Goal: Information Seeking & Learning: Check status

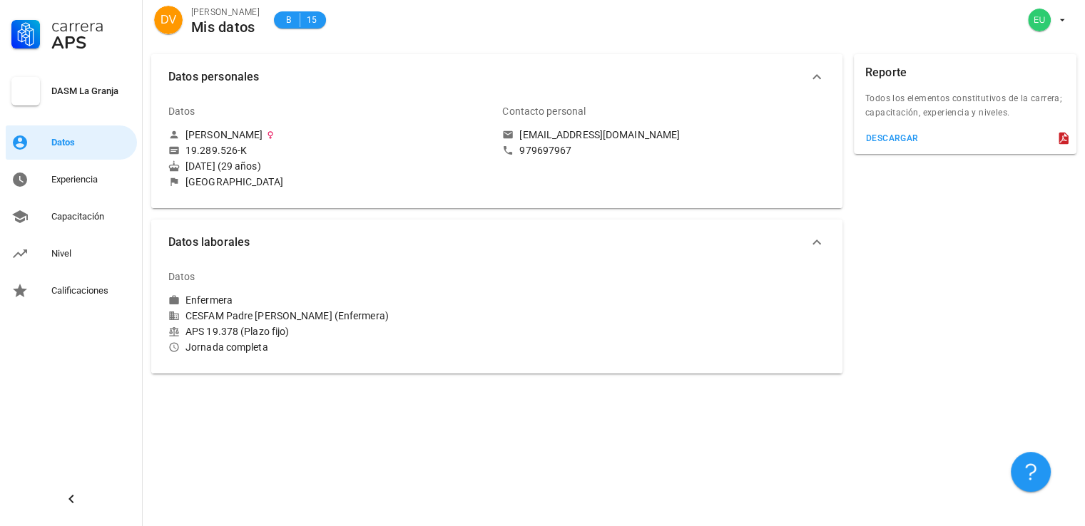
click at [820, 243] on icon "button" at bounding box center [816, 242] width 9 height 5
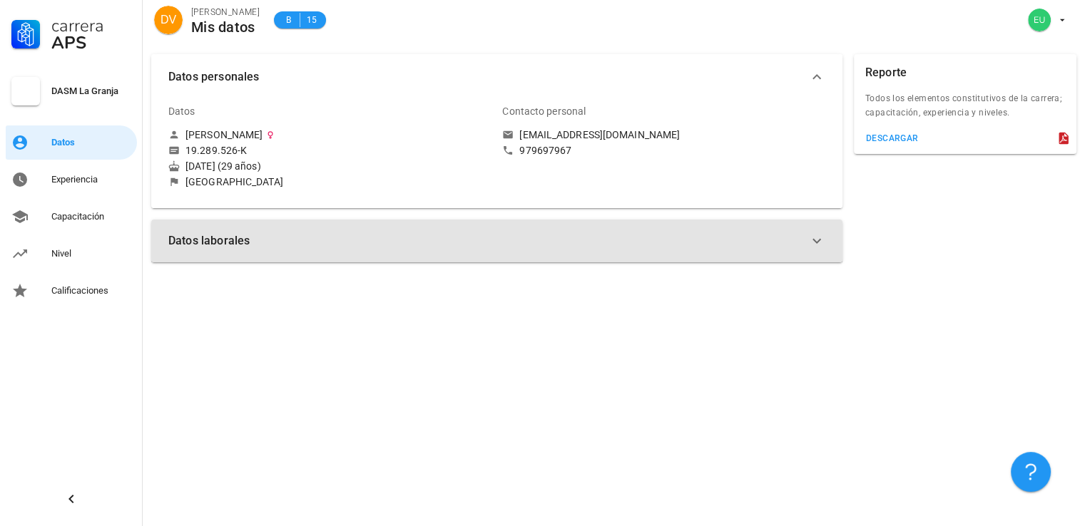
click at [820, 243] on icon "button" at bounding box center [816, 240] width 17 height 17
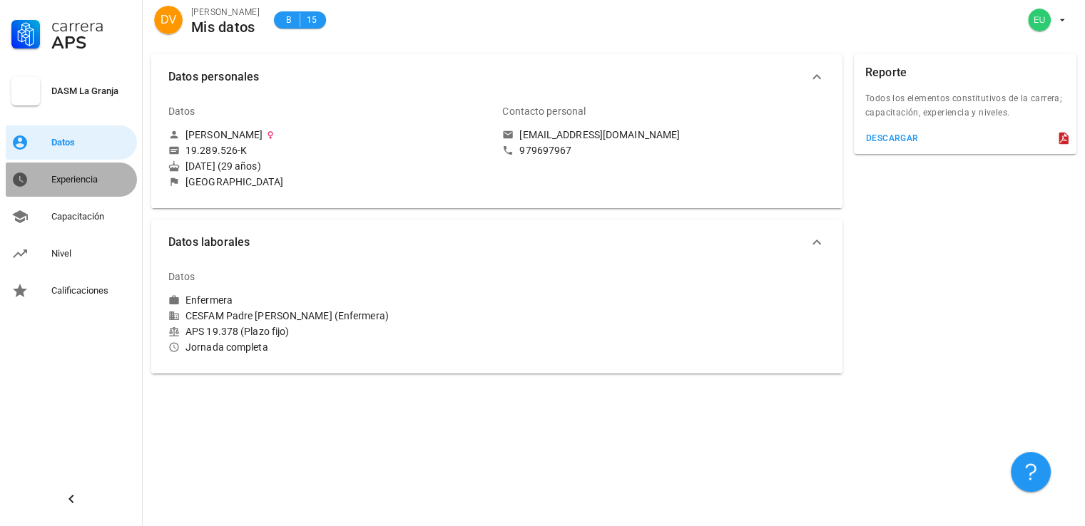
click at [88, 188] on div "Experiencia" at bounding box center [91, 179] width 80 height 23
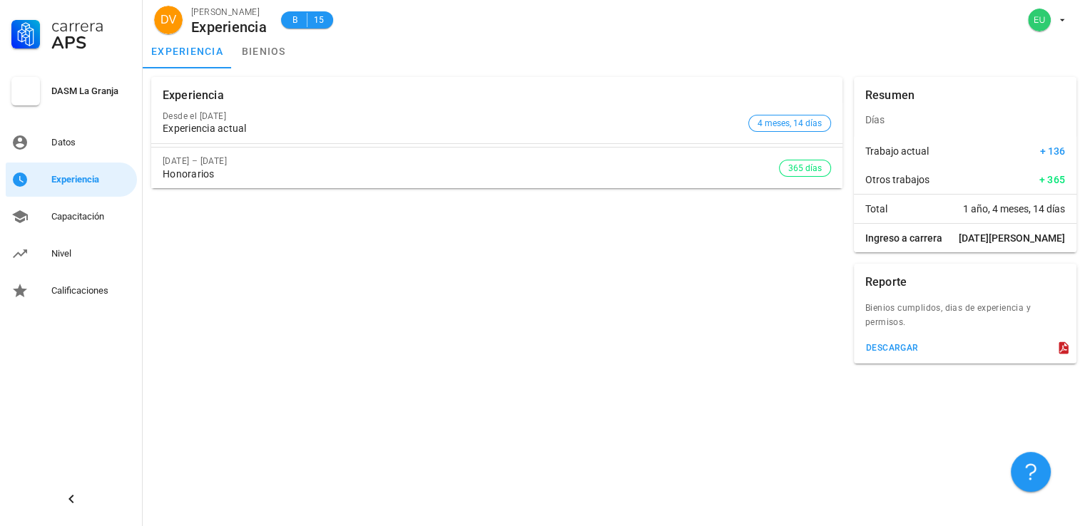
click at [613, 165] on div "[DATE] – [DATE]" at bounding box center [471, 161] width 616 height 10
click at [84, 227] on div "Capacitación" at bounding box center [91, 216] width 80 height 23
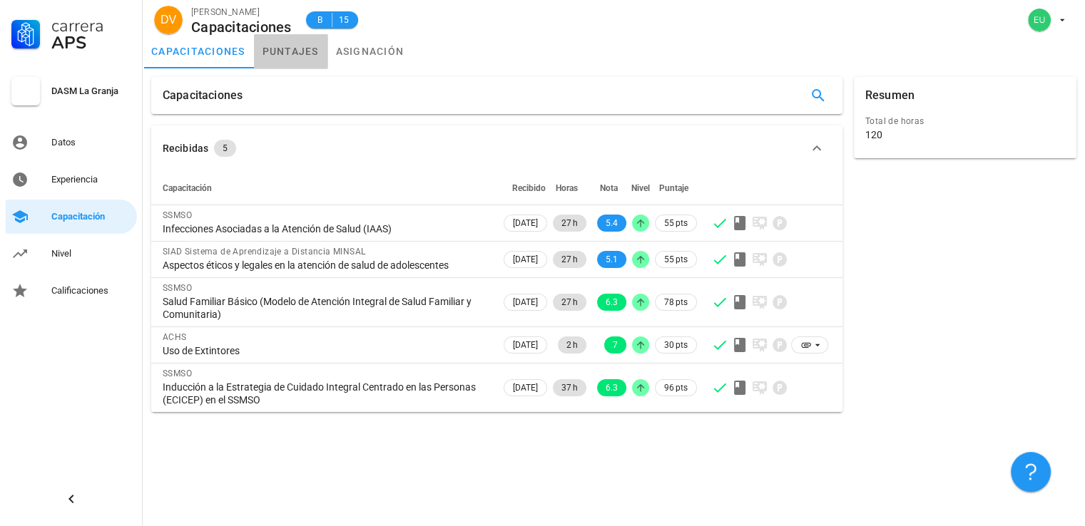
click at [306, 41] on link "puntajes" at bounding box center [290, 51] width 73 height 34
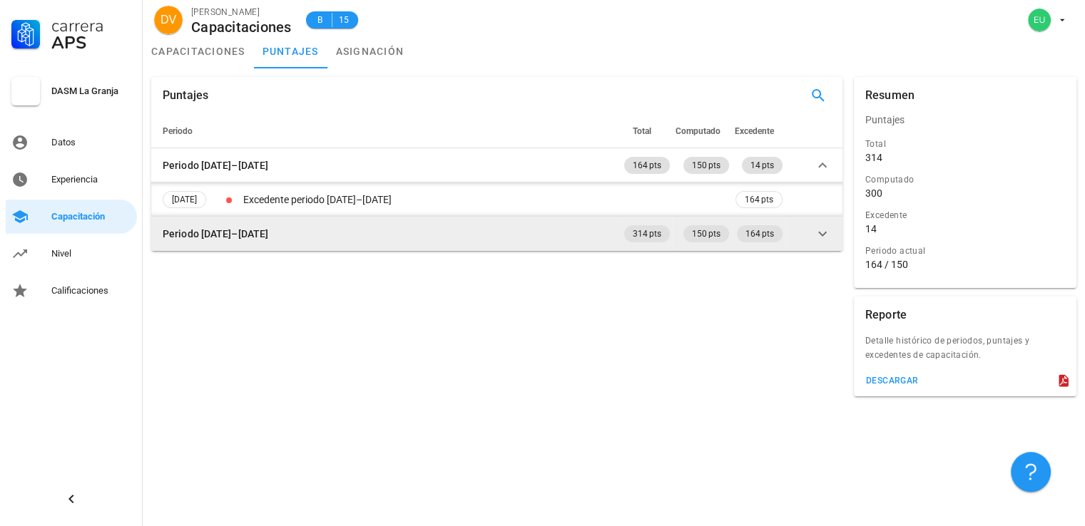
click at [827, 239] on icon at bounding box center [822, 233] width 17 height 17
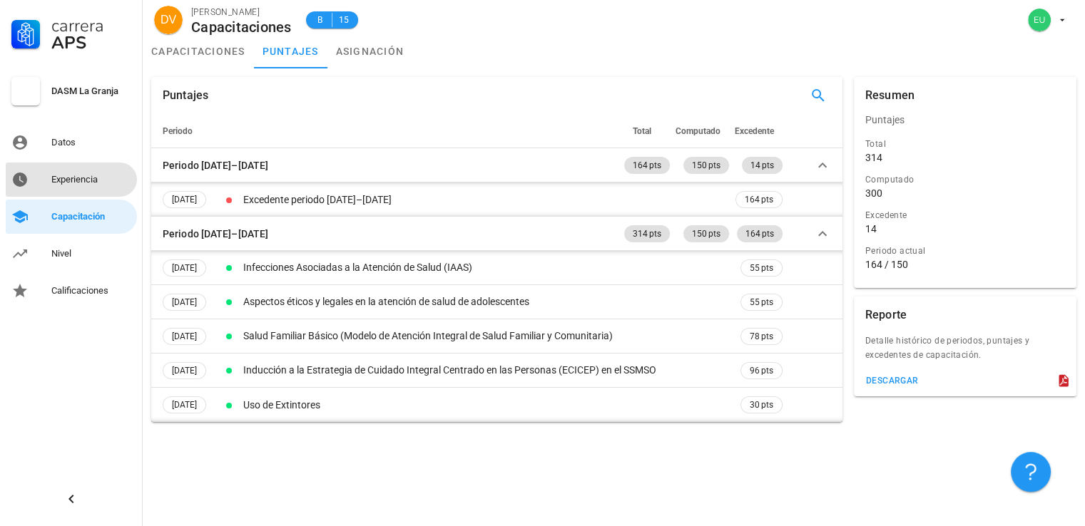
click at [98, 186] on div "Experiencia" at bounding box center [91, 179] width 80 height 23
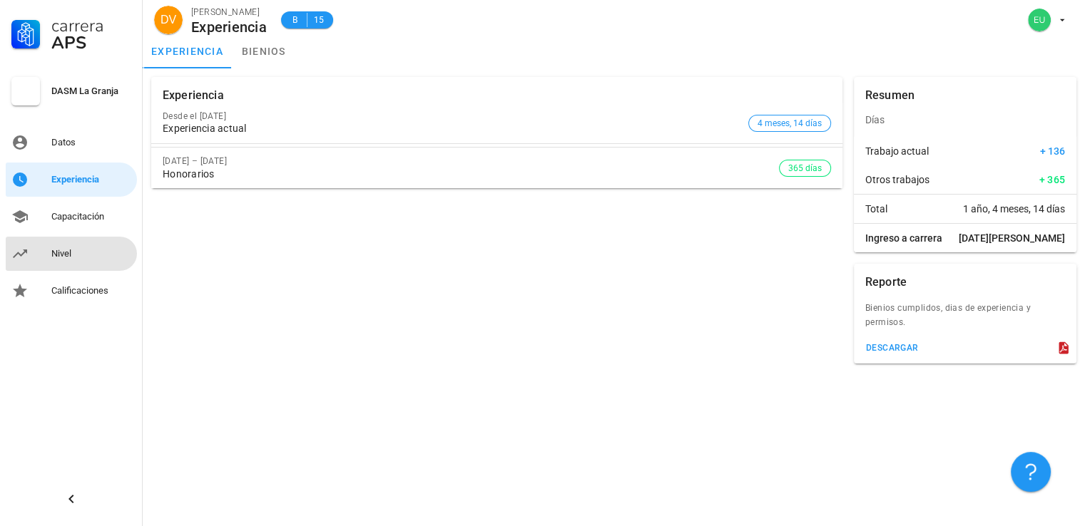
click at [82, 249] on div "Nivel" at bounding box center [91, 253] width 80 height 11
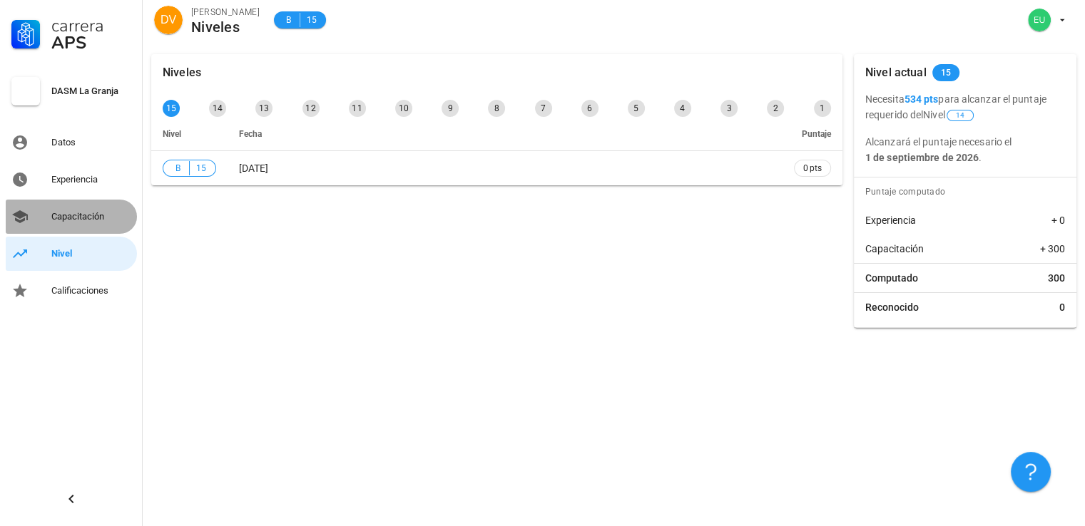
click at [54, 213] on div "Capacitación" at bounding box center [91, 216] width 80 height 11
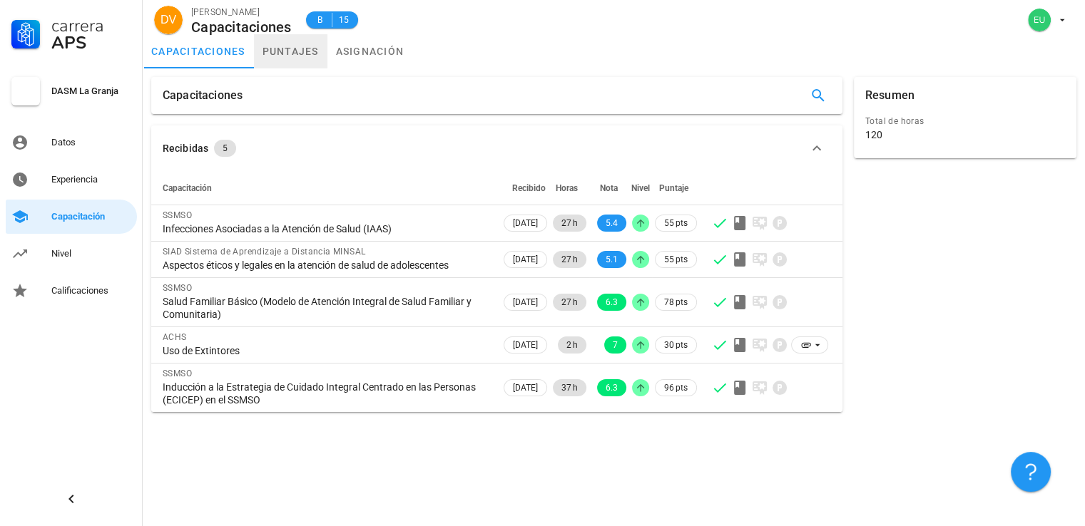
click at [288, 62] on link "puntajes" at bounding box center [290, 51] width 73 height 34
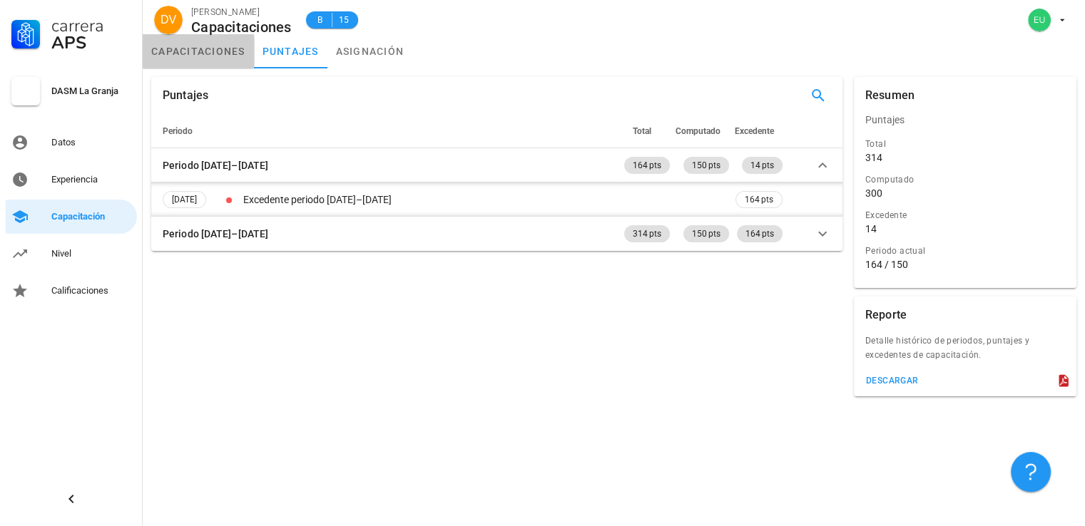
click at [220, 44] on link "capacitaciones" at bounding box center [198, 51] width 111 height 34
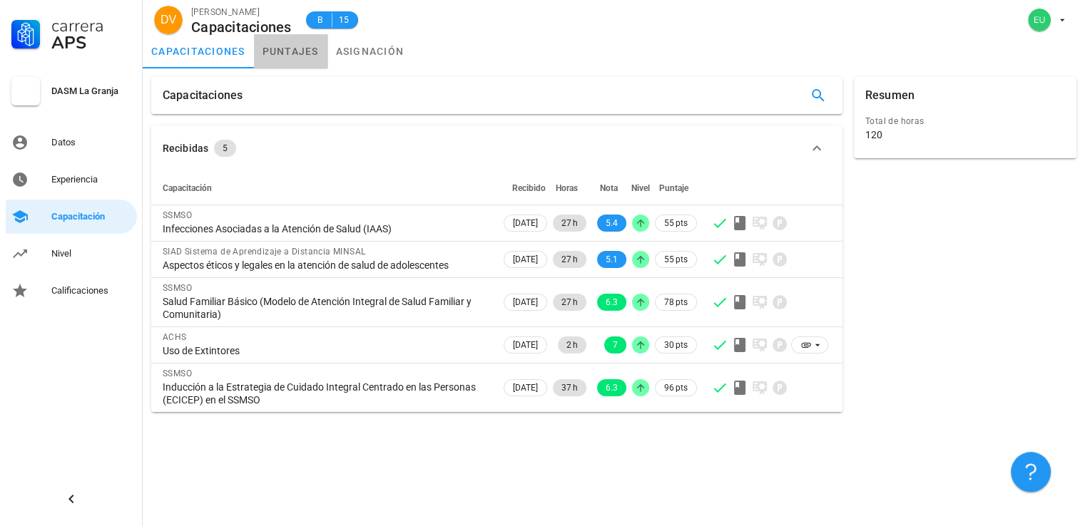
click at [282, 53] on link "puntajes" at bounding box center [290, 51] width 73 height 34
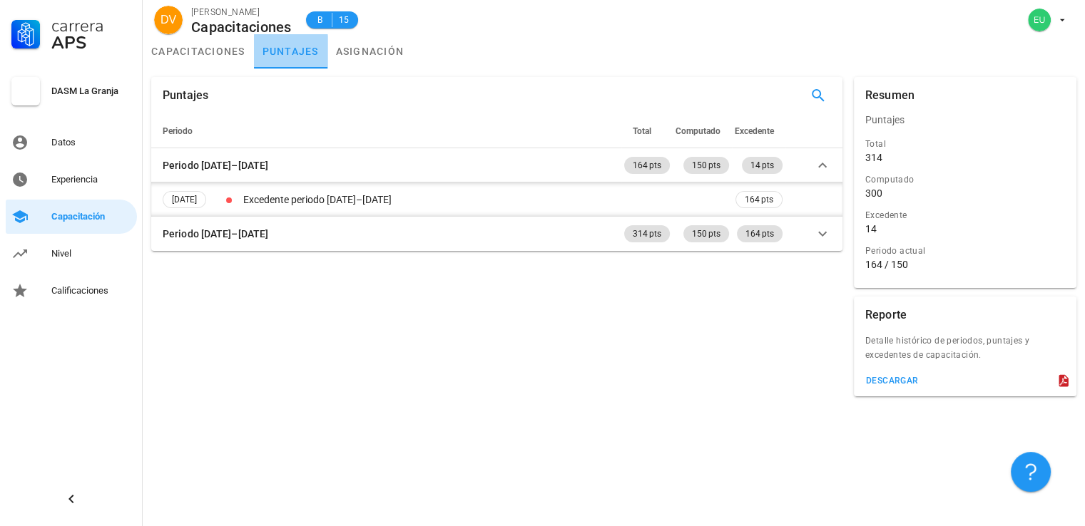
click at [326, 53] on link "puntajes" at bounding box center [290, 51] width 73 height 34
drag, startPoint x: 334, startPoint y: 53, endPoint x: 326, endPoint y: 53, distance: 7.8
click at [326, 53] on link "puntajes" at bounding box center [290, 51] width 73 height 34
click at [236, 48] on link "capacitaciones" at bounding box center [198, 51] width 111 height 34
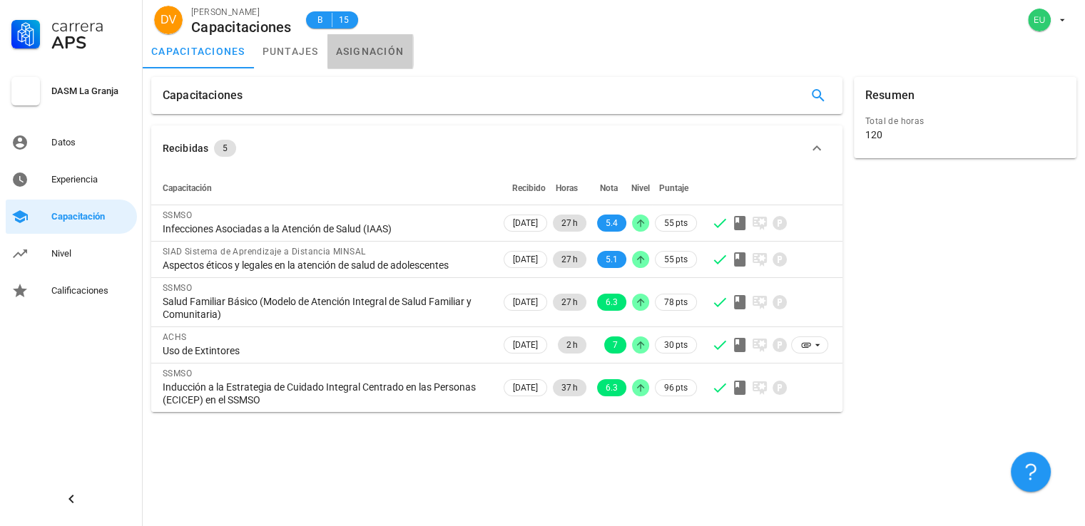
click at [357, 50] on link "asignación" at bounding box center [370, 51] width 86 height 34
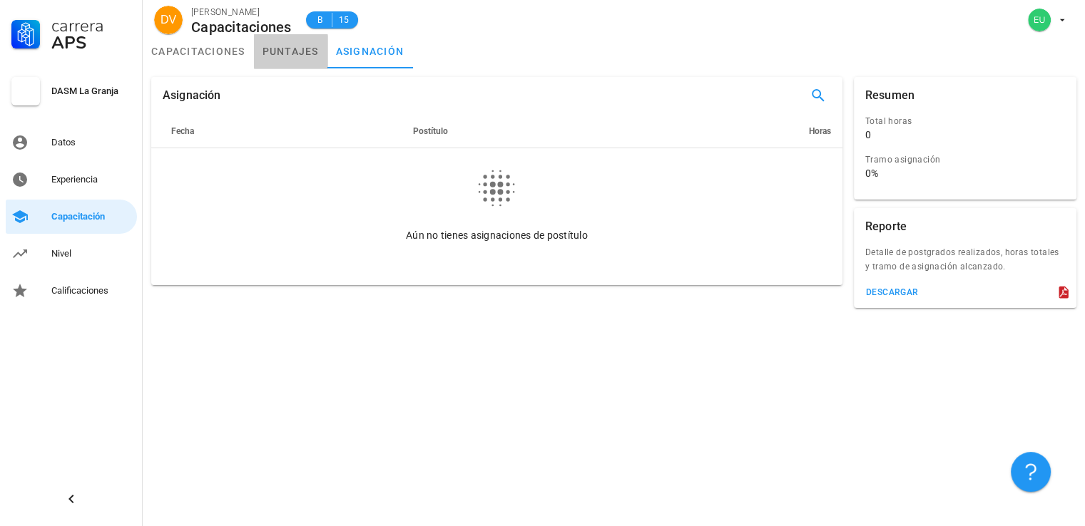
click at [314, 49] on link "puntajes" at bounding box center [290, 51] width 73 height 34
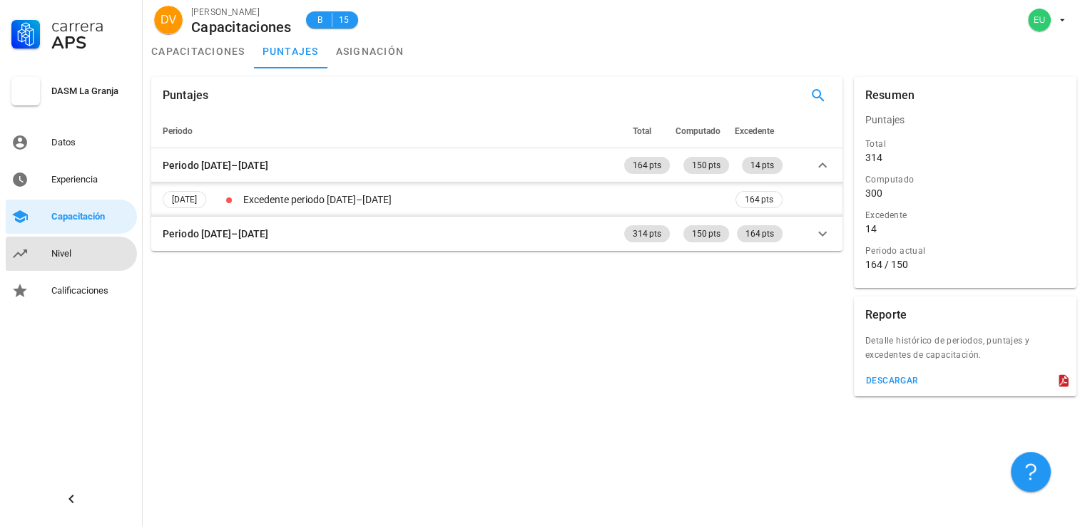
click at [116, 250] on div "Nivel" at bounding box center [91, 253] width 80 height 11
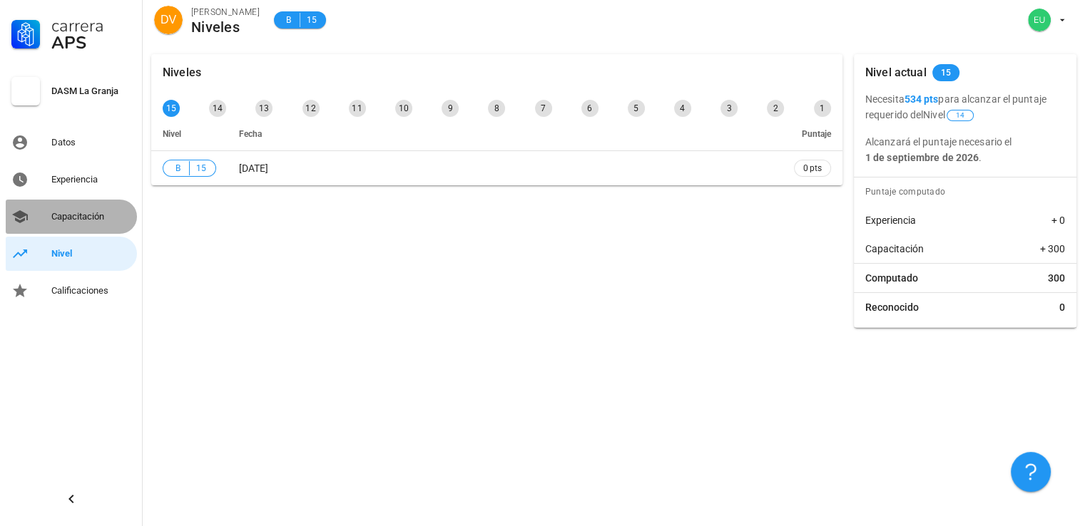
click at [116, 205] on div "Capacitación" at bounding box center [91, 216] width 80 height 23
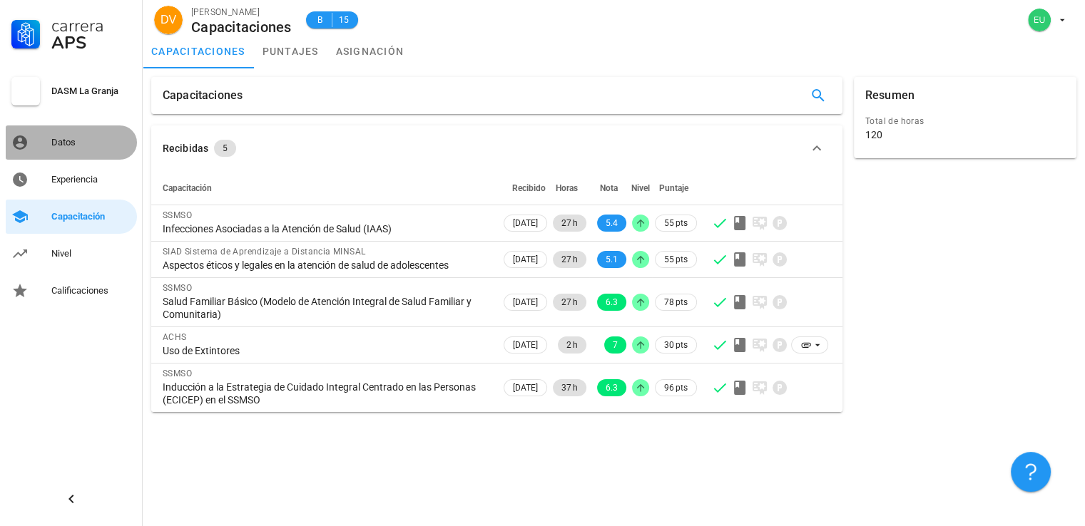
click at [97, 135] on div "Datos" at bounding box center [91, 142] width 80 height 23
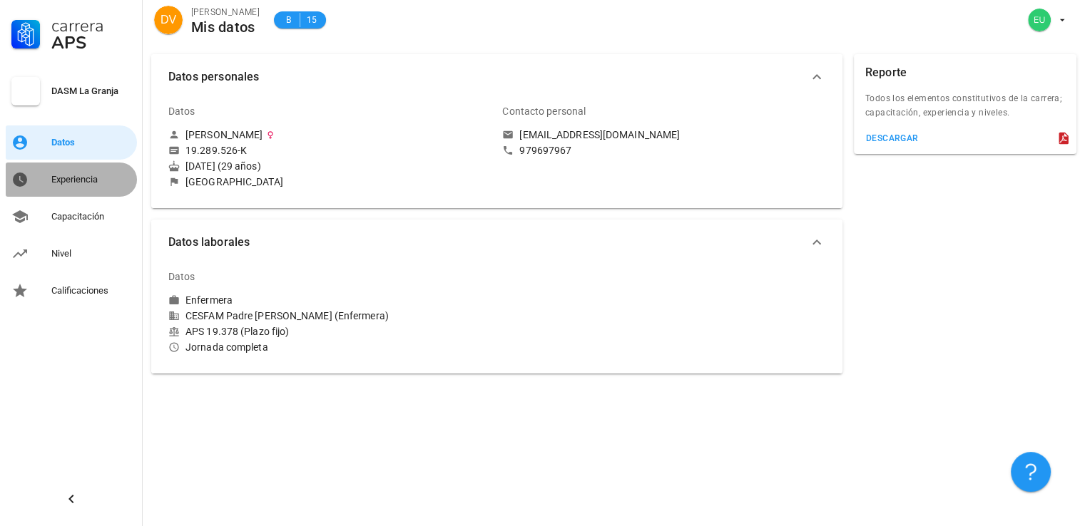
click at [55, 192] on link "Experiencia" at bounding box center [71, 180] width 131 height 34
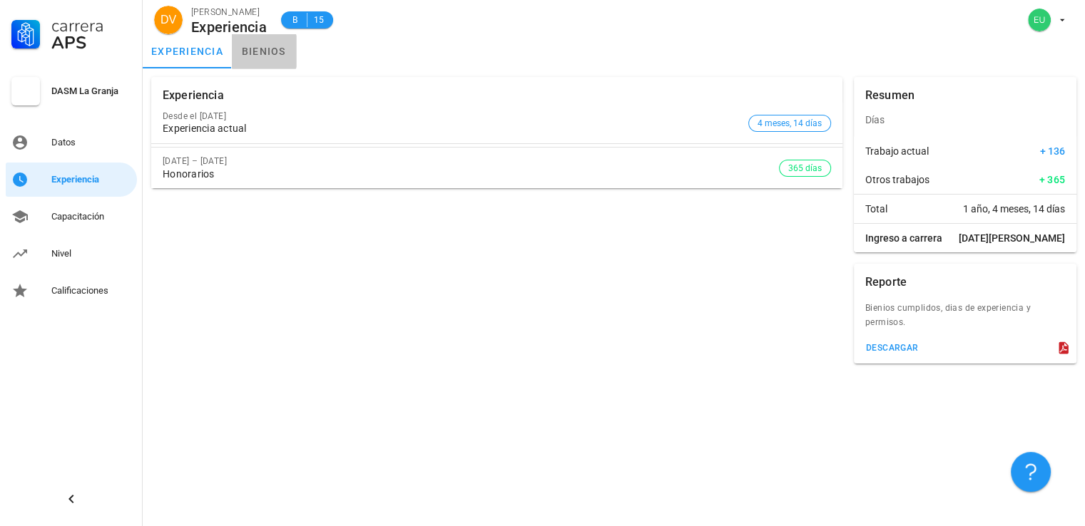
click at [265, 52] on link "bienios" at bounding box center [264, 51] width 64 height 34
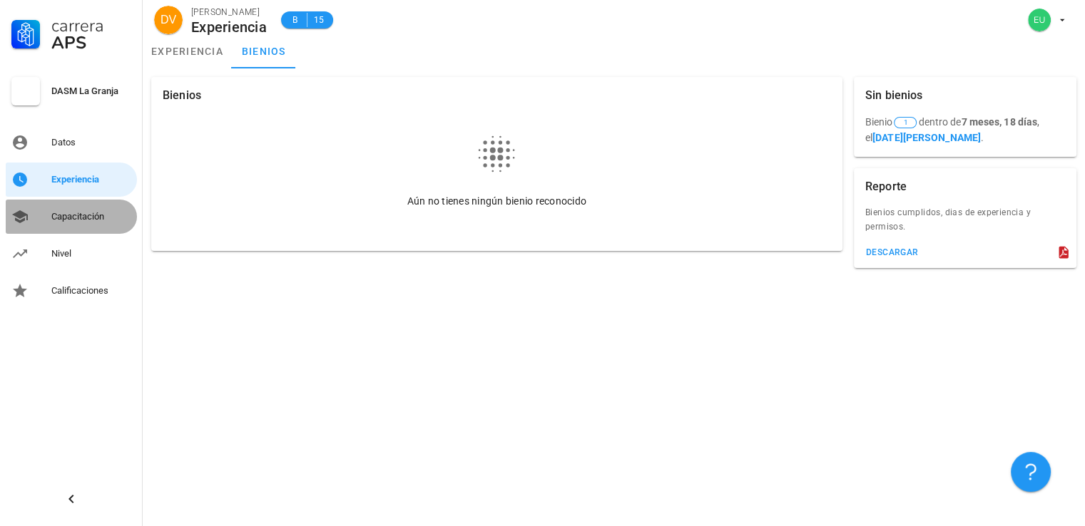
click at [34, 211] on link "Capacitación" at bounding box center [71, 217] width 131 height 34
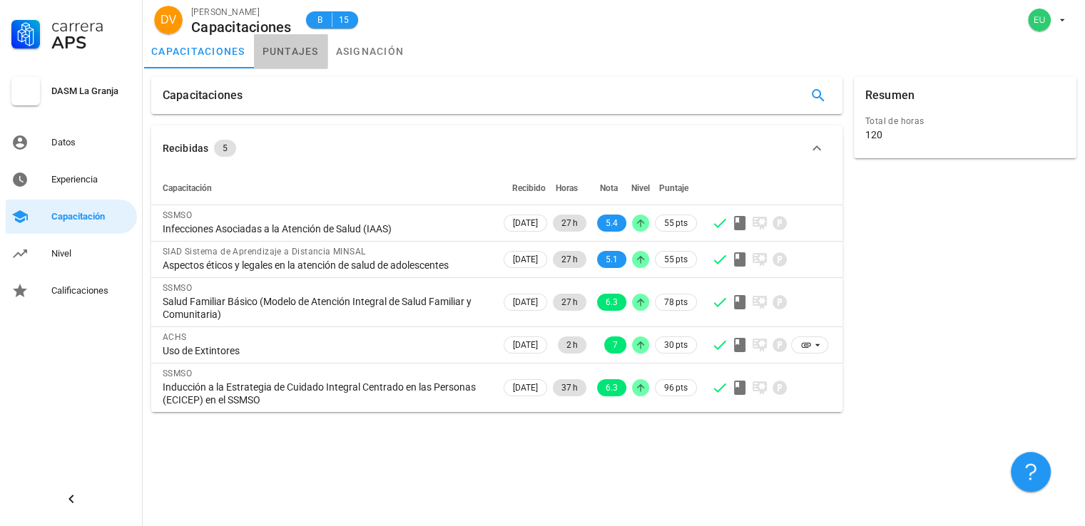
click at [315, 48] on link "puntajes" at bounding box center [290, 51] width 73 height 34
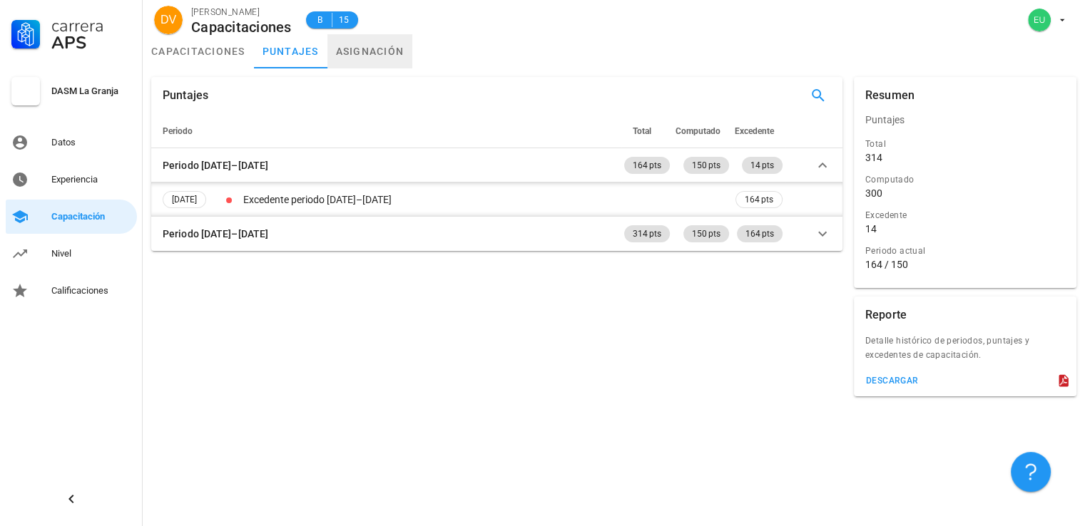
click at [339, 45] on link "asignación" at bounding box center [370, 51] width 86 height 34
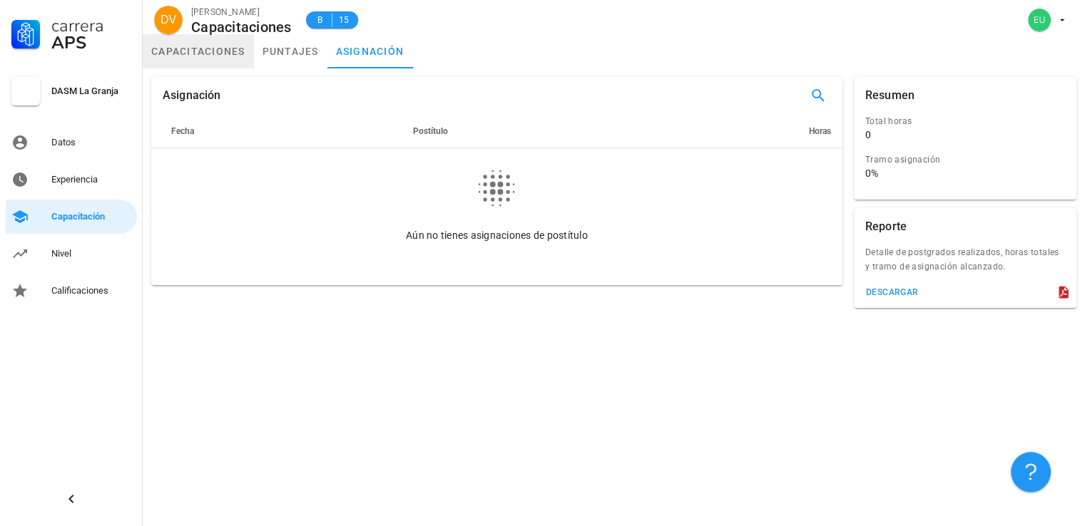
click at [222, 39] on link "capacitaciones" at bounding box center [198, 51] width 111 height 34
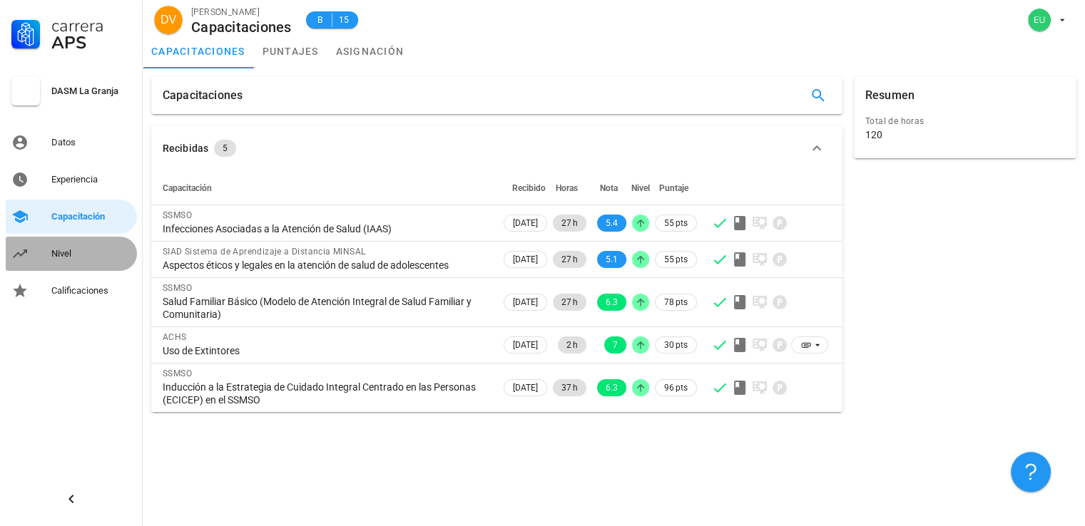
click at [39, 262] on link "Nivel" at bounding box center [71, 254] width 131 height 34
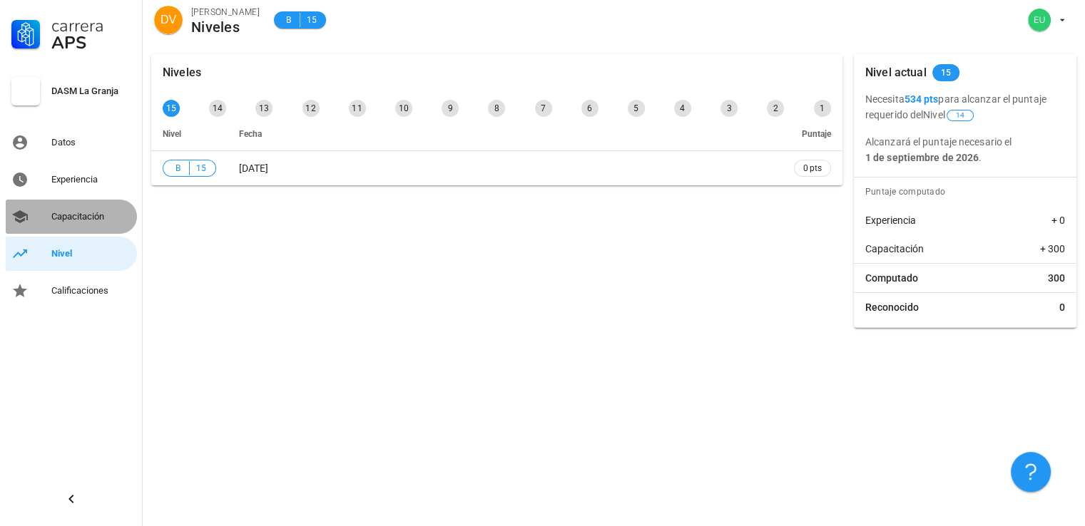
click at [71, 214] on div "Capacitación" at bounding box center [91, 216] width 80 height 11
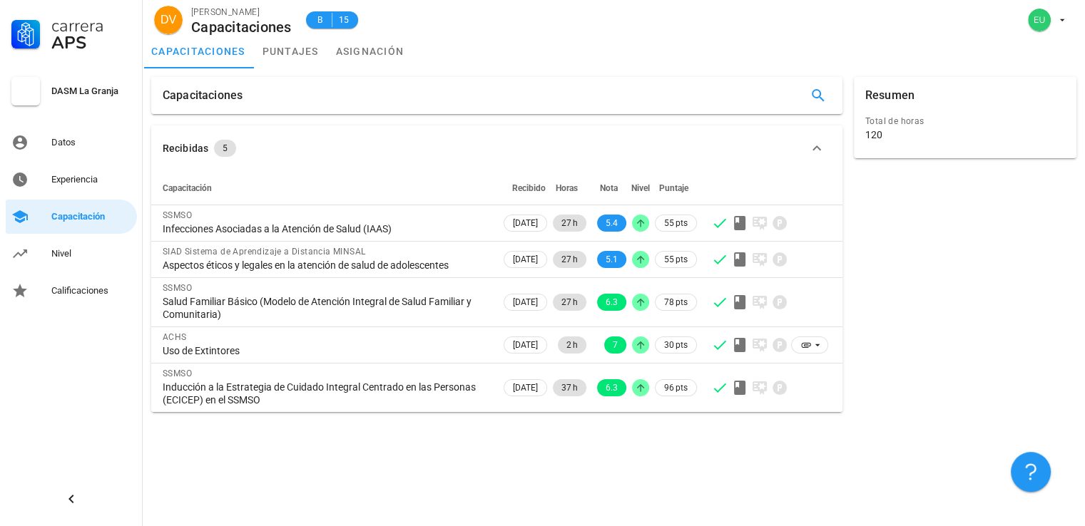
click at [960, 297] on div "Resumen Total de horas 120" at bounding box center [965, 244] width 234 height 347
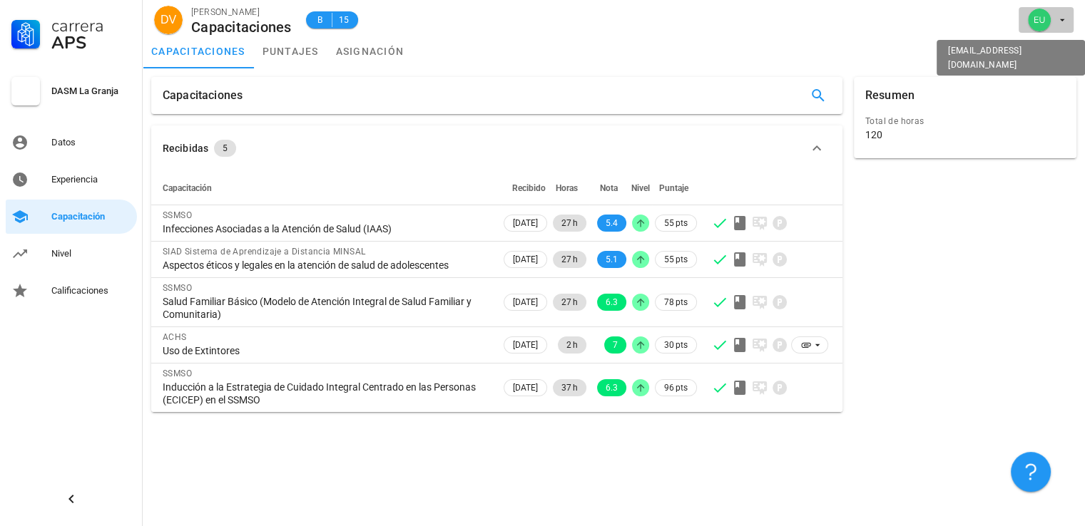
click at [1062, 19] on icon "button" at bounding box center [1062, 20] width 5 height 2
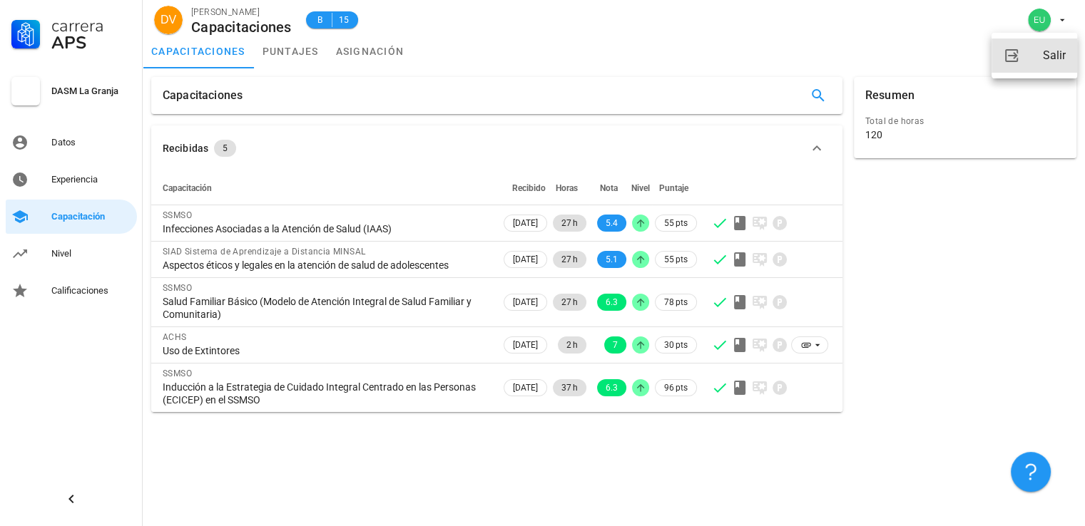
click at [1023, 56] on link "Salir" at bounding box center [1034, 56] width 86 height 34
